Goal: Task Accomplishment & Management: Manage account settings

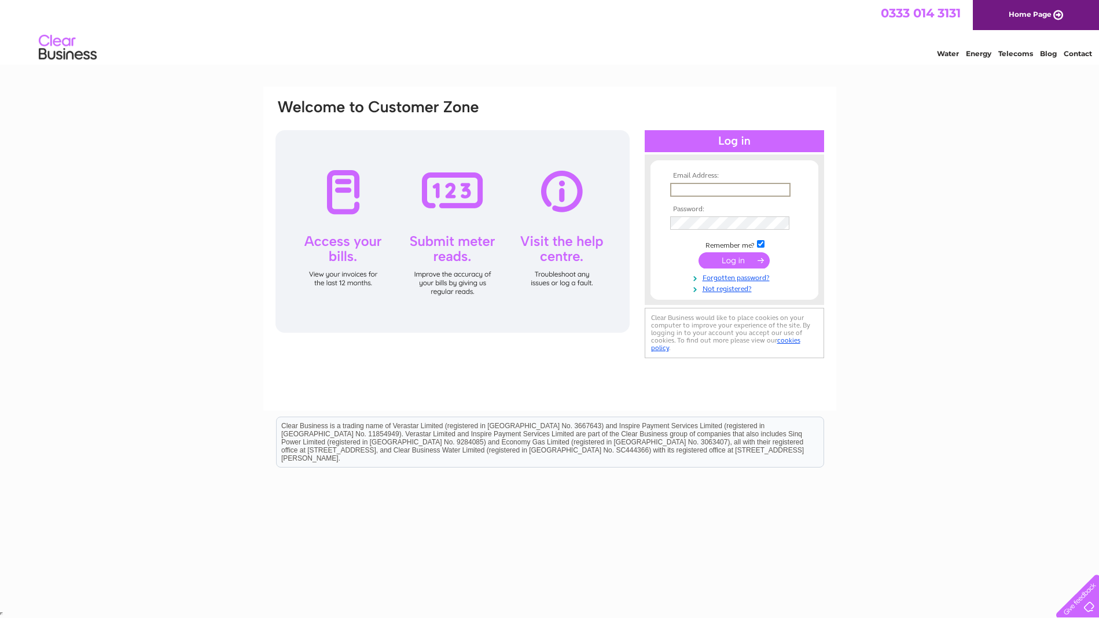
type input "trevor.bingham@artsincdesign.com"
click at [729, 258] on input "submit" at bounding box center [734, 260] width 71 height 16
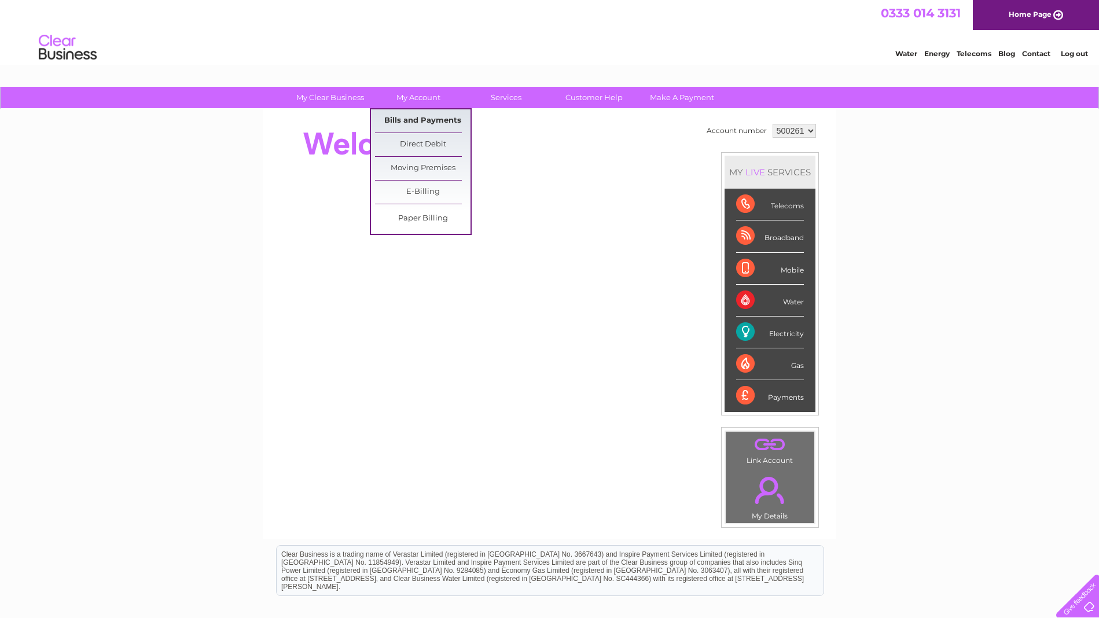
click at [420, 120] on link "Bills and Payments" at bounding box center [423, 120] width 96 height 23
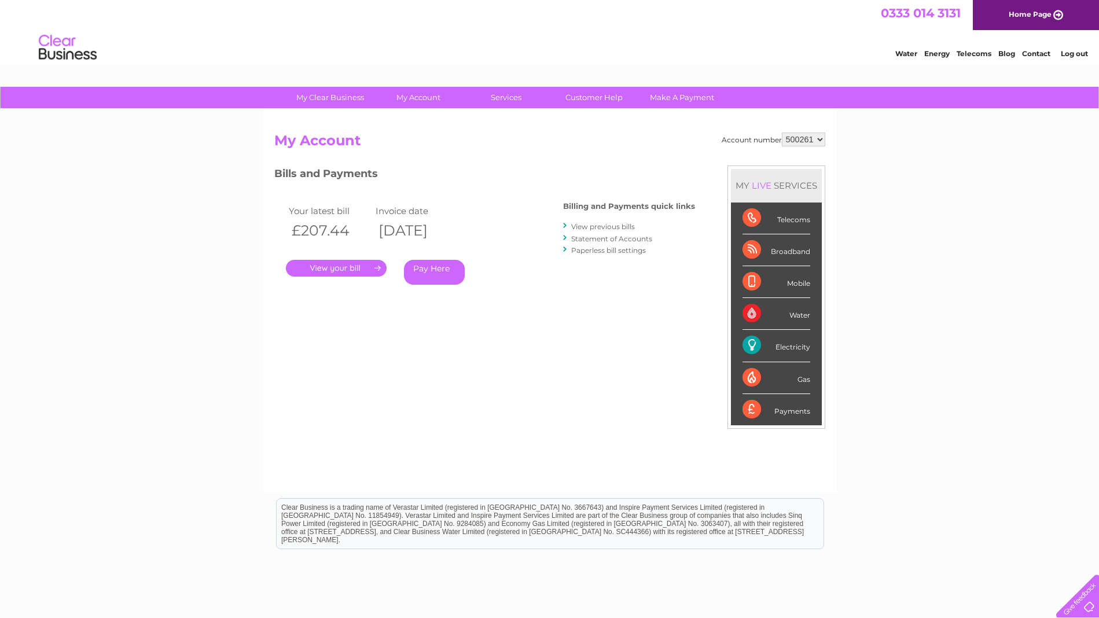
click at [340, 266] on link "." at bounding box center [336, 268] width 101 height 17
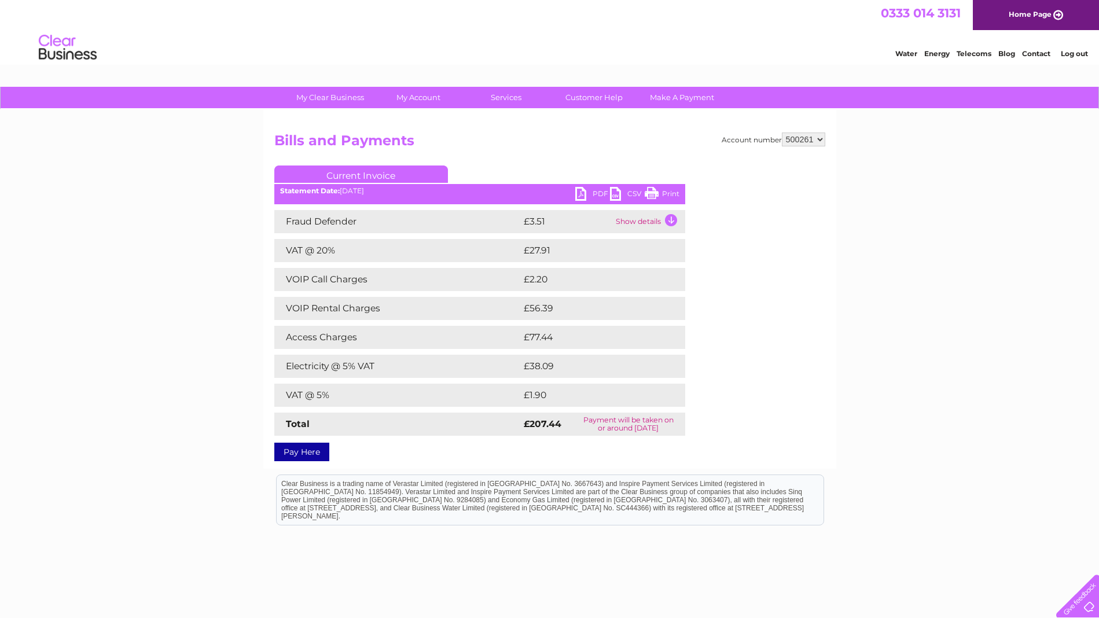
click at [578, 195] on link "PDF" at bounding box center [592, 195] width 35 height 17
